Goal: Check status: Check status

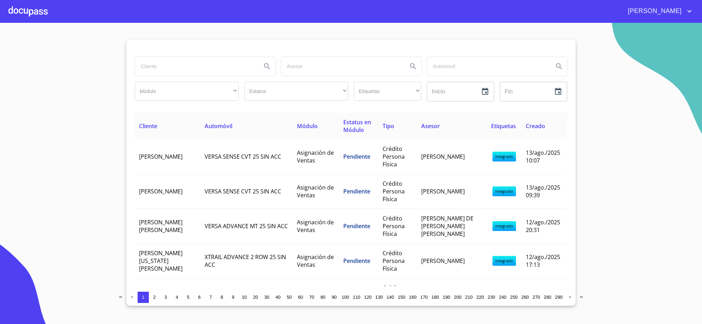
click at [195, 60] on input "search" at bounding box center [195, 66] width 121 height 19
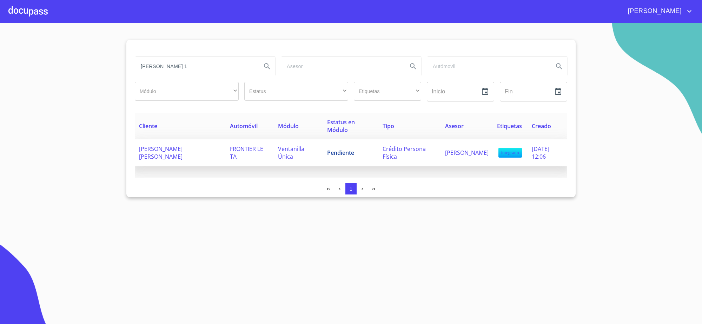
type input "[PERSON_NAME] 1"
click at [336, 153] on span "Pendiente" at bounding box center [340, 153] width 27 height 8
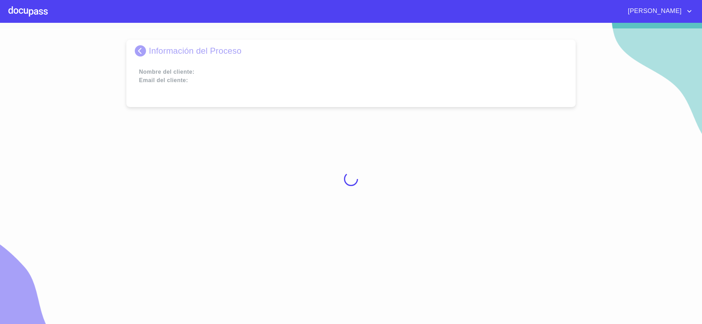
click at [336, 153] on div at bounding box center [351, 178] width 702 height 301
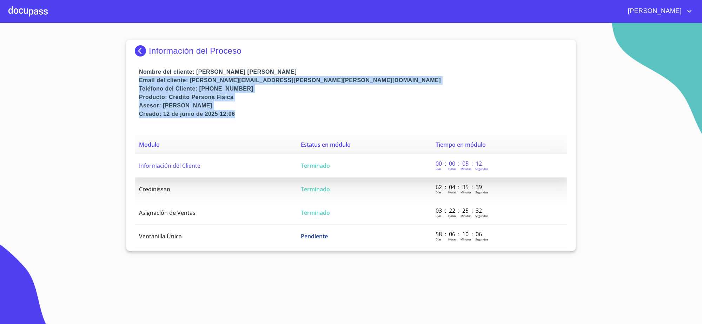
click at [315, 160] on td "Terminado" at bounding box center [364, 166] width 135 height 24
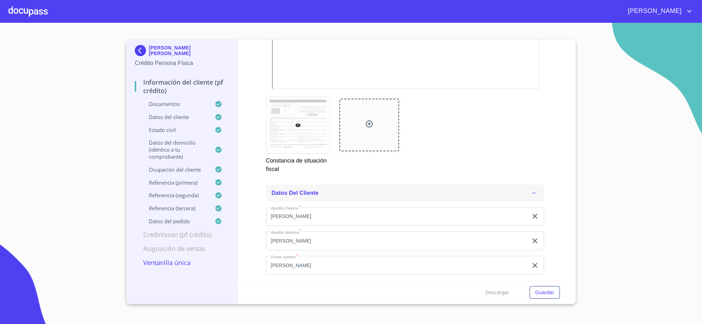
scroll to position [1975, 0]
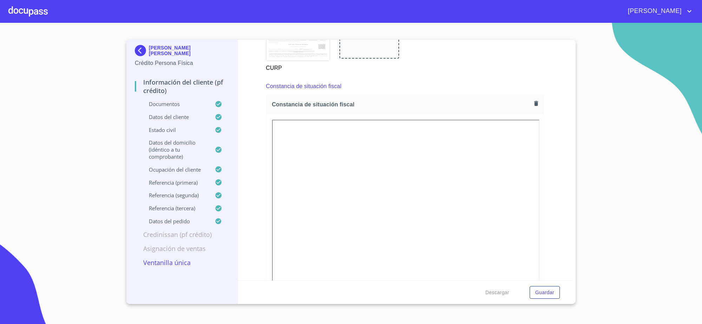
click at [138, 53] on img at bounding box center [142, 50] width 14 height 11
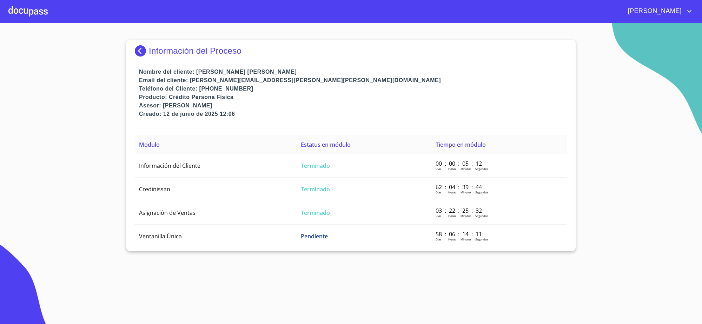
click at [147, 51] on img at bounding box center [142, 50] width 14 height 11
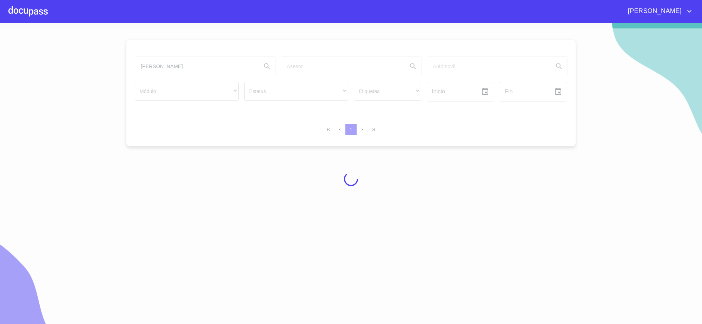
click at [192, 69] on div at bounding box center [351, 178] width 702 height 301
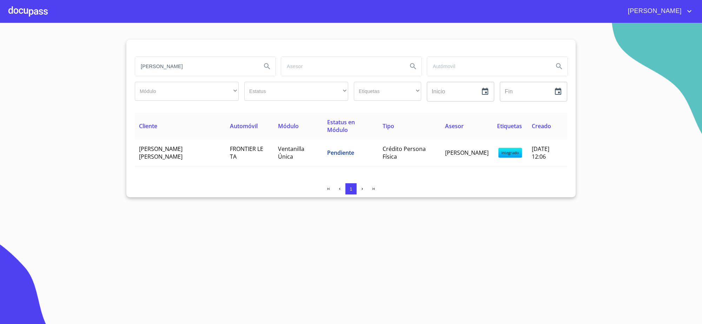
click at [192, 69] on input "[PERSON_NAME]" at bounding box center [195, 66] width 121 height 19
type input "r"
type input "consultora mexicana"
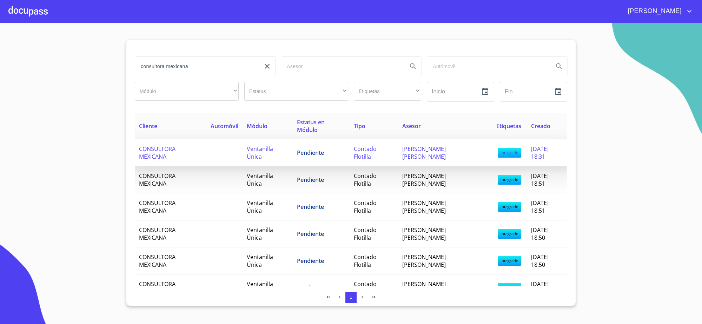
click at [285, 149] on td "Ventanilla Única" at bounding box center [268, 152] width 50 height 27
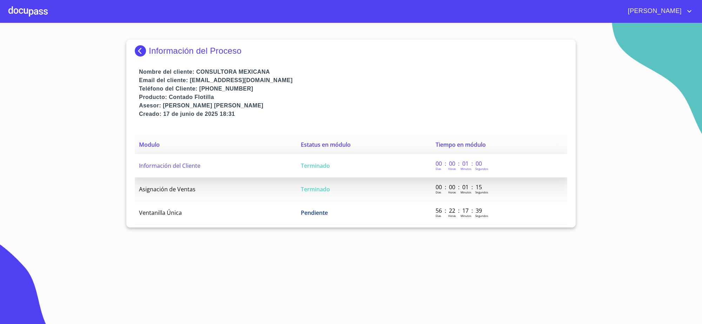
click at [284, 172] on td "Información del Cliente" at bounding box center [216, 166] width 162 height 24
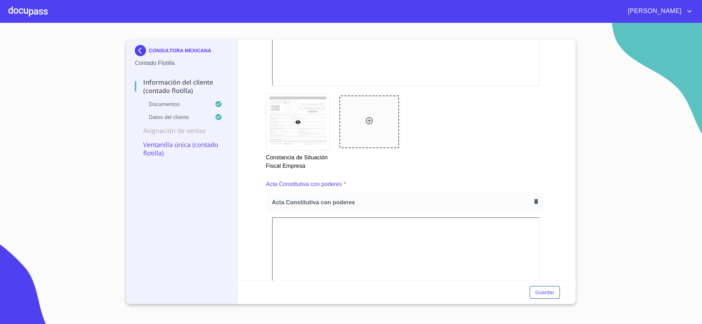
scroll to position [689, 0]
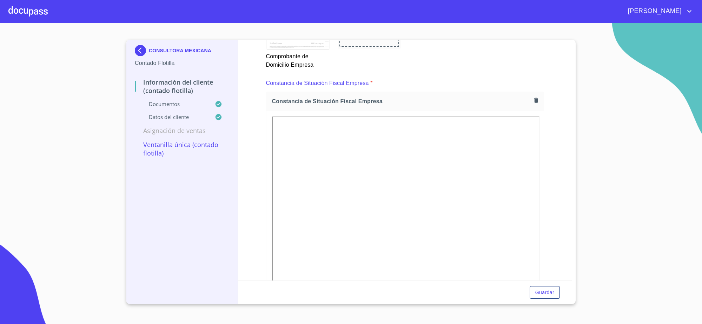
click at [139, 48] on img at bounding box center [142, 50] width 14 height 11
